Goal: Obtain resource: Download file/media

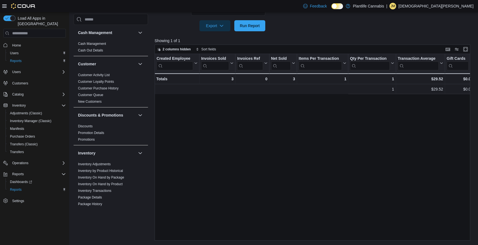
scroll to position [0, 266]
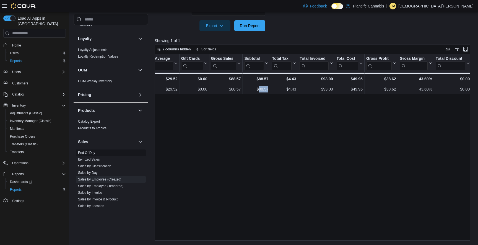
click at [91, 154] on link "End Of Day" at bounding box center [86, 153] width 17 height 4
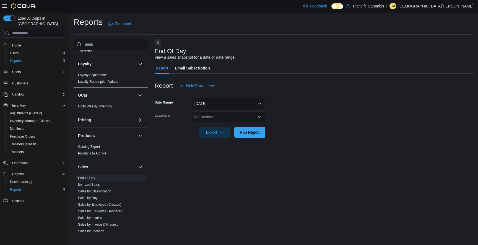
click at [243, 115] on div "All Locations" at bounding box center [228, 116] width 74 height 11
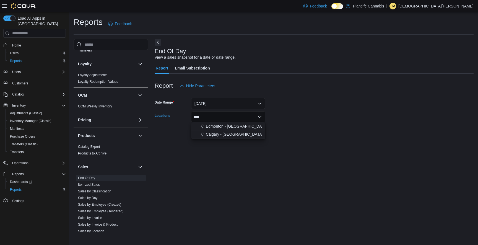
type input "****"
click at [257, 131] on button "Calgary - [GEOGRAPHIC_DATA]" at bounding box center [228, 134] width 74 height 8
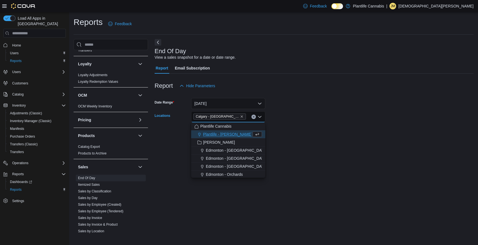
drag, startPoint x: 313, startPoint y: 121, endPoint x: 271, endPoint y: 135, distance: 44.0
click at [312, 121] on form "Date Range [DATE] Locations [GEOGRAPHIC_DATA] - [GEOGRAPHIC_DATA] Combo box. Se…" at bounding box center [314, 114] width 319 height 47
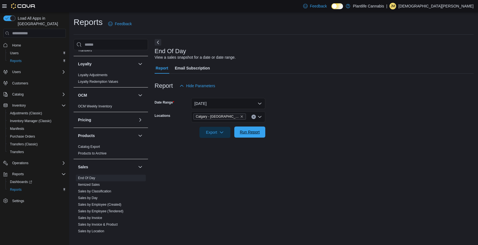
click at [253, 135] on span "Run Report" at bounding box center [250, 132] width 20 height 6
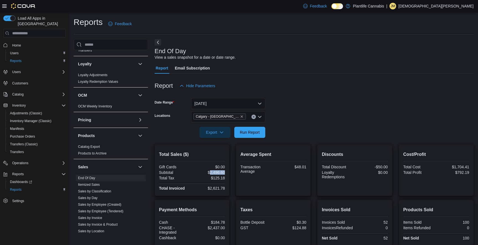
drag, startPoint x: 210, startPoint y: 174, endPoint x: 225, endPoint y: 172, distance: 15.0
click at [225, 172] on div "$2,496.60" at bounding box center [209, 172] width 32 height 4
copy div "2,496.60"
drag, startPoint x: 297, startPoint y: 166, endPoint x: 307, endPoint y: 167, distance: 10.3
click at [307, 167] on div "Average Spent Transaction Average $48.01" at bounding box center [273, 170] width 75 height 51
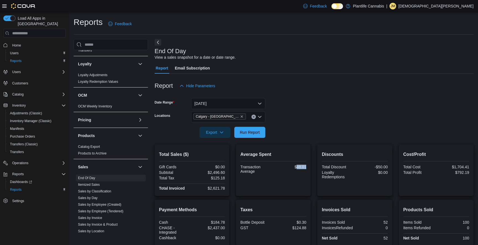
copy div "48.01"
drag, startPoint x: 210, startPoint y: 190, endPoint x: 226, endPoint y: 189, distance: 16.1
click at [226, 189] on div "Total Sales ($) Gift Cards $0.00 Subtotal $2,496.60 Total Tax $125.18 Total Inv…" at bounding box center [192, 170] width 75 height 51
copy div "2,621.78"
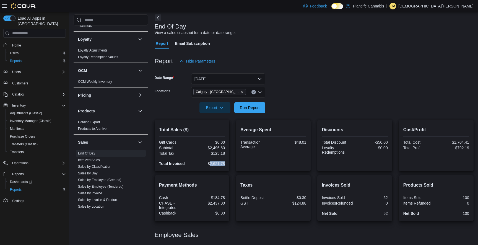
scroll to position [47, 0]
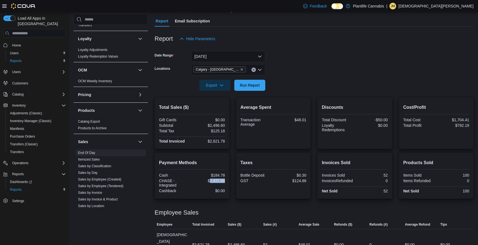
drag, startPoint x: 210, startPoint y: 182, endPoint x: 228, endPoint y: 182, distance: 17.7
click at [228, 182] on div "Payment Methods Cash $184.78 CHASE - Integrated $2,437.00 Cashback $0.00" at bounding box center [192, 176] width 75 height 46
copy div "2,437.00"
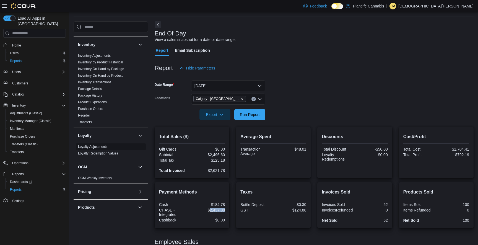
scroll to position [45, 0]
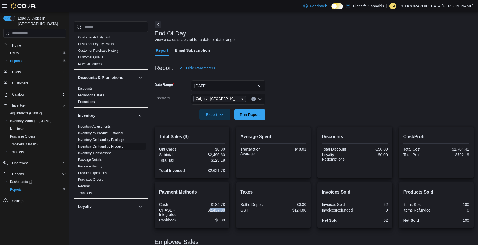
click at [119, 145] on link "Inventory On Hand by Product" at bounding box center [100, 147] width 45 height 4
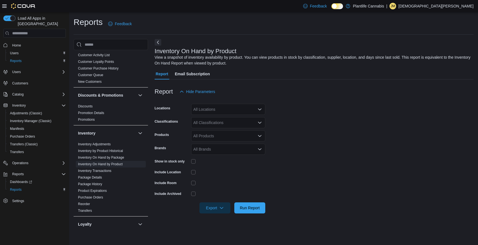
click at [217, 125] on div "All Classifications" at bounding box center [228, 122] width 74 height 11
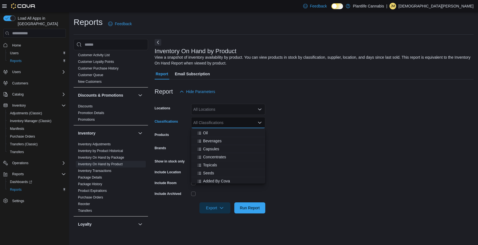
scroll to position [210, 0]
click at [210, 155] on span "Concentrates" at bounding box center [214, 156] width 23 height 6
click at [209, 163] on span "Topicals" at bounding box center [210, 164] width 14 height 6
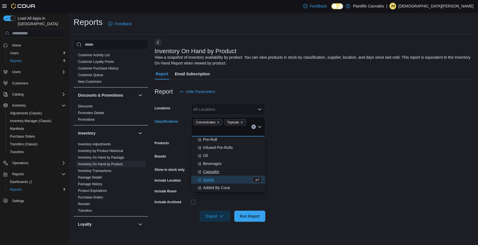
click at [210, 171] on span "Capsules" at bounding box center [211, 172] width 16 height 6
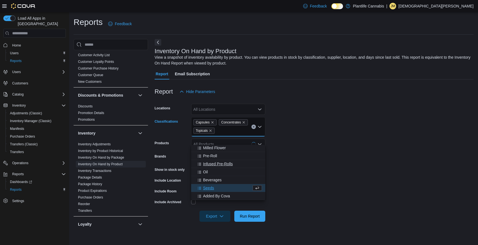
click at [207, 172] on span "Oil" at bounding box center [205, 172] width 5 height 6
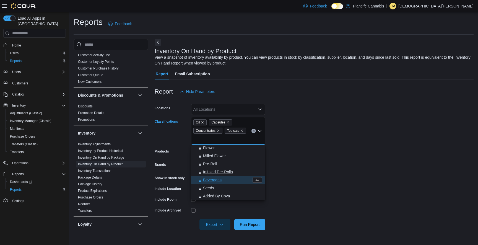
scroll to position [177, 0]
click at [218, 149] on div "Flower" at bounding box center [229, 148] width 68 height 6
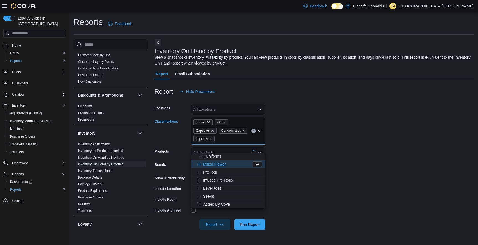
click at [215, 165] on span "Milled Flower" at bounding box center [214, 164] width 23 height 6
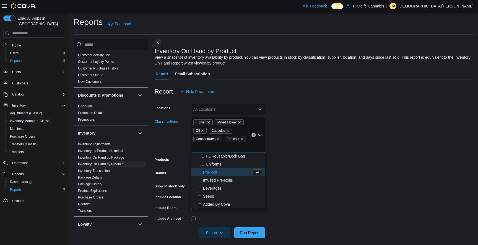
scroll to position [4, 0]
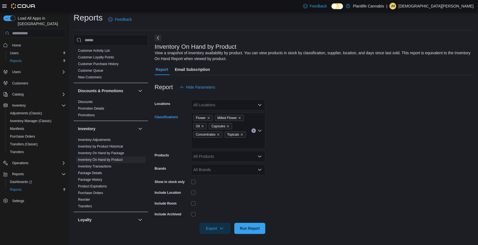
click at [234, 144] on div "Flower Milled Flower Oil Capsules Concentrates Topicals Combo box. Selected. Fl…" at bounding box center [228, 131] width 74 height 36
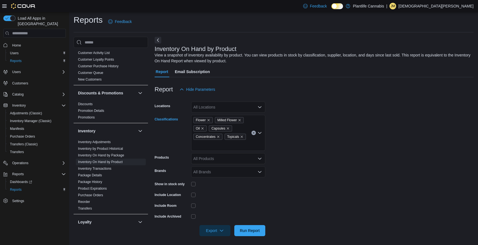
scroll to position [0, 0]
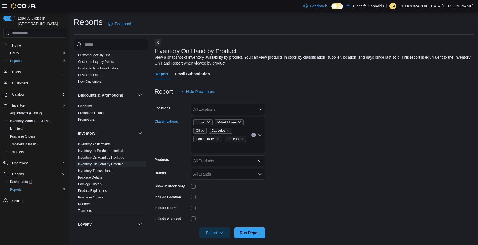
click at [238, 149] on div "Flower Milled Flower Oil Capsules Concentrates Topicals Combo box. Selected. Fl…" at bounding box center [228, 135] width 74 height 36
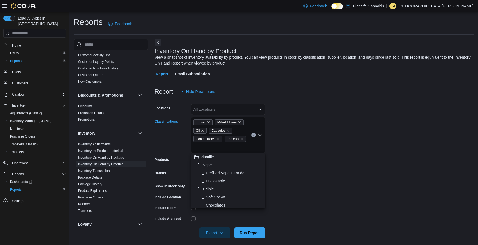
click at [300, 165] on form "Locations All Locations Classifications Flower Milled Flower Oil Capsules Conce…" at bounding box center [314, 167] width 319 height 141
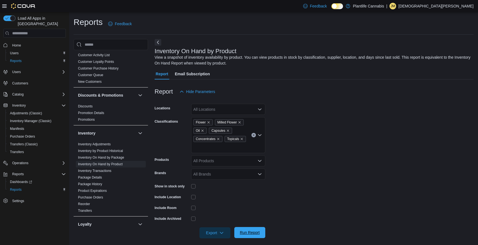
click at [253, 232] on span "Run Report" at bounding box center [250, 233] width 20 height 6
click at [251, 230] on span "Run Report" at bounding box center [250, 232] width 24 height 11
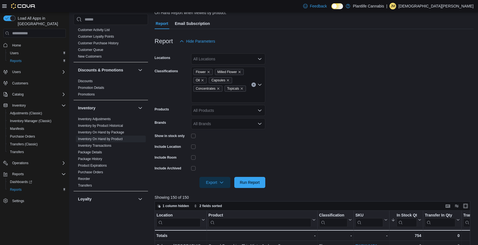
scroll to position [90, 0]
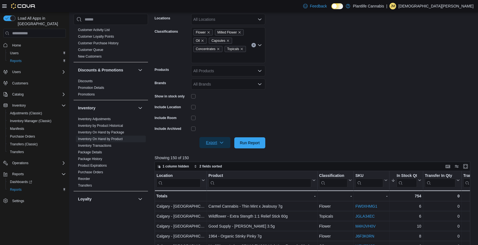
click at [218, 138] on span "Export" at bounding box center [215, 142] width 24 height 11
click at [223, 153] on span "Export to Excel" at bounding box center [215, 154] width 25 height 4
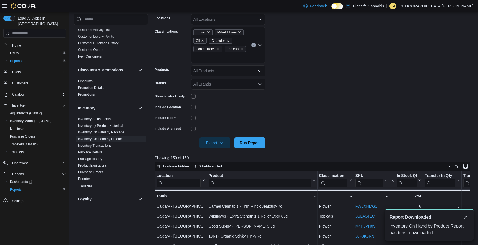
scroll to position [0, 0]
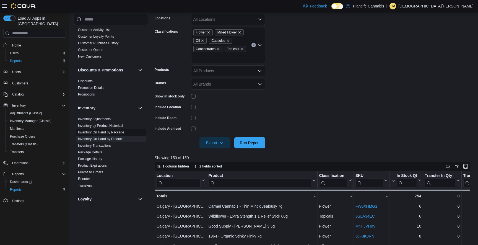
click at [121, 130] on span "Inventory On Hand by Package" at bounding box center [111, 132] width 70 height 7
click at [120, 131] on link "Inventory On Hand by Package" at bounding box center [101, 132] width 46 height 4
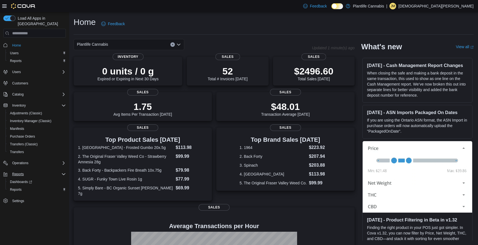
click at [65, 172] on icon "Complex example" at bounding box center [63, 174] width 4 height 4
click at [49, 171] on div "Reports" at bounding box center [38, 174] width 56 height 7
click at [21, 187] on span "Reports" at bounding box center [16, 189] width 12 height 4
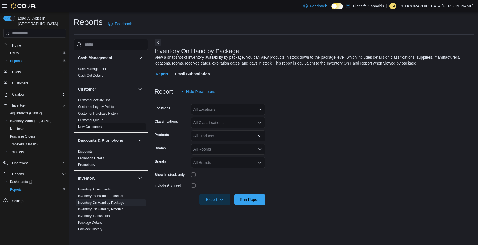
scroll to position [37, 0]
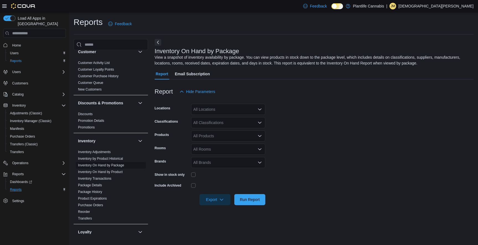
click at [124, 165] on link "Inventory On Hand by Package" at bounding box center [101, 165] width 46 height 4
click at [223, 113] on div "All Locations" at bounding box center [228, 109] width 74 height 11
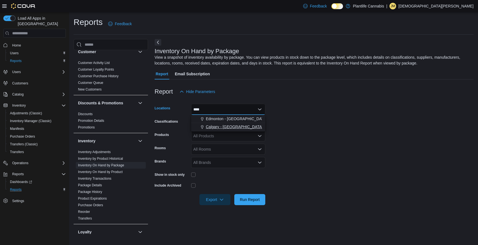
type input "****"
click at [228, 126] on span "Calgary - [GEOGRAPHIC_DATA]" at bounding box center [234, 127] width 57 height 6
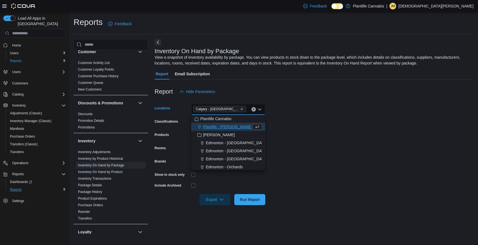
drag, startPoint x: 302, startPoint y: 120, endPoint x: 236, endPoint y: 133, distance: 67.9
click at [299, 120] on form "Locations Calgary - Harvest Hills Combo box. Selected. Calgary - Harvest Hills.…" at bounding box center [314, 151] width 319 height 108
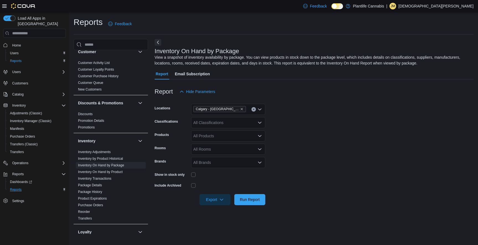
click at [229, 120] on div "All Classifications" at bounding box center [228, 122] width 74 height 11
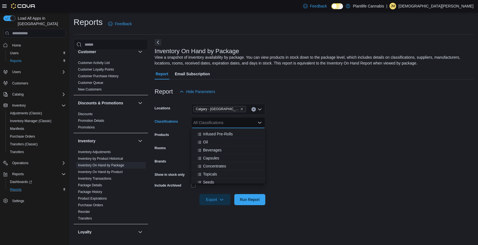
scroll to position [210, 0]
click at [213, 164] on span "Topicals" at bounding box center [210, 164] width 14 height 6
click at [212, 156] on span "Capsules" at bounding box center [211, 156] width 16 height 6
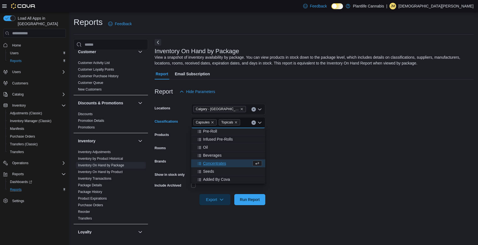
scroll to position [194, 0]
click at [220, 164] on span "Concentrates" at bounding box center [214, 164] width 23 height 6
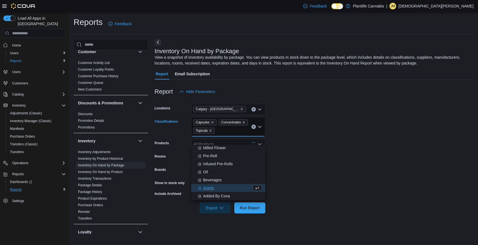
scroll to position [185, 0]
click at [209, 171] on div "Oil" at bounding box center [229, 172] width 68 height 6
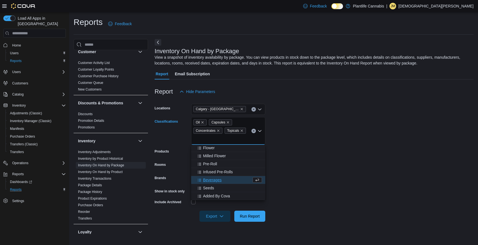
scroll to position [177, 0]
click at [213, 154] on span "Milled Flower" at bounding box center [214, 156] width 23 height 6
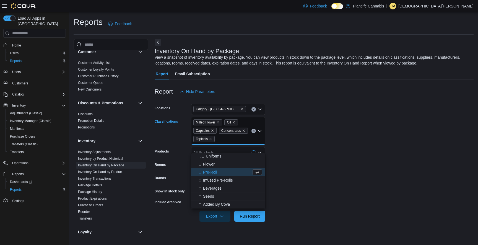
click at [213, 163] on span "Flower" at bounding box center [209, 164] width 12 height 6
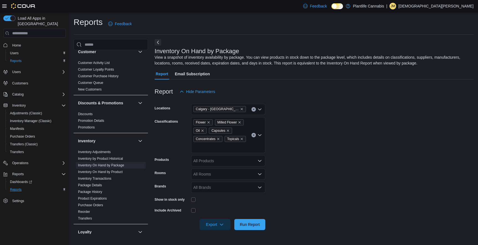
drag, startPoint x: 329, startPoint y: 159, endPoint x: 326, endPoint y: 165, distance: 6.8
click at [329, 159] on form "Locations Calgary - Harvest Hills Classifications Flower Milled Flower Oil Caps…" at bounding box center [314, 163] width 319 height 133
click at [257, 223] on span "Run Report" at bounding box center [250, 224] width 20 height 6
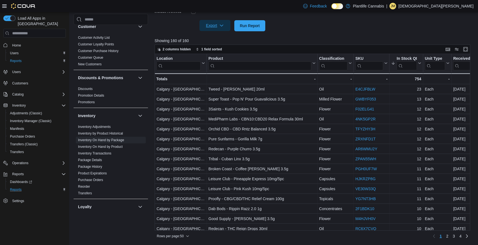
click at [217, 22] on span "Export" at bounding box center [215, 25] width 24 height 11
click at [221, 41] on button "Export to Excel" at bounding box center [216, 36] width 32 height 11
